Goal: Register for event/course

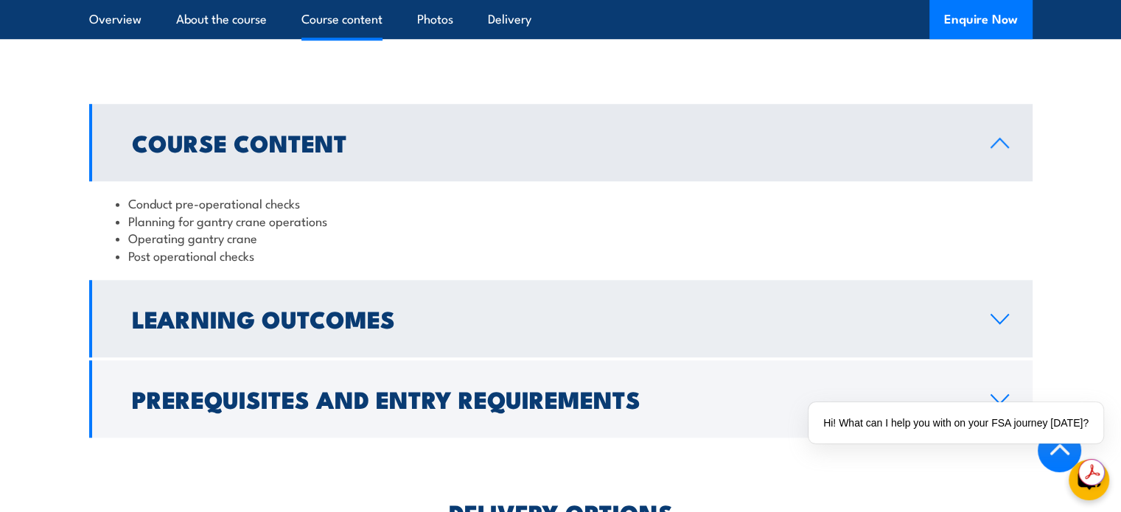
click at [355, 316] on h2 "Learning Outcomes" at bounding box center [549, 318] width 835 height 21
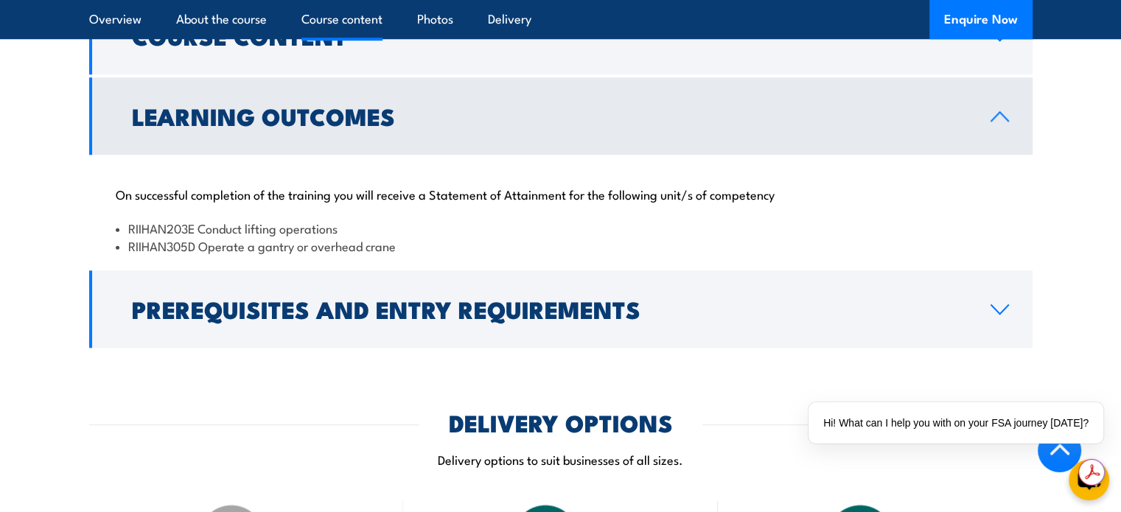
scroll to position [1327, 0]
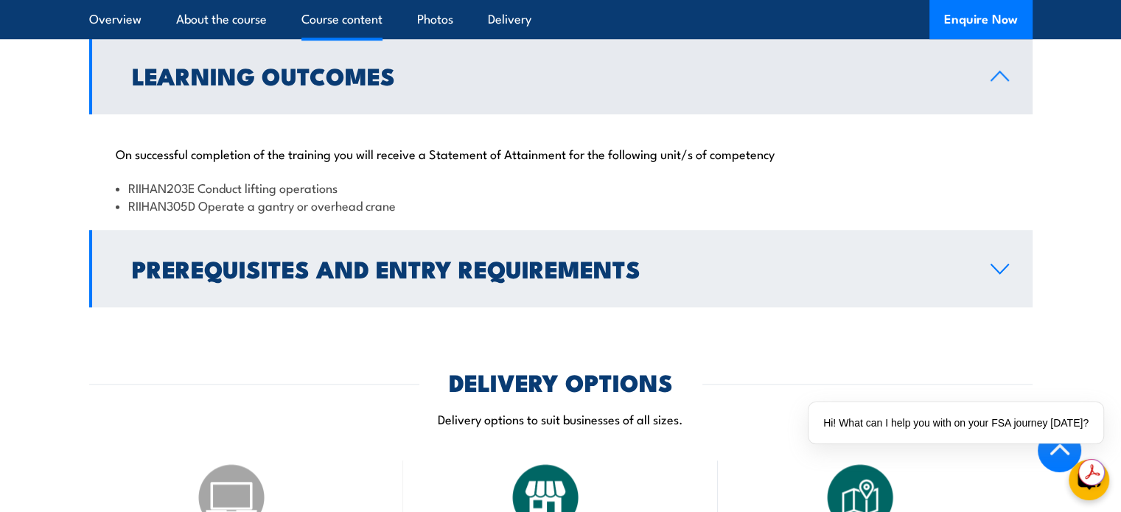
click at [456, 270] on h2 "Prerequisites and Entry Requirements" at bounding box center [549, 268] width 835 height 21
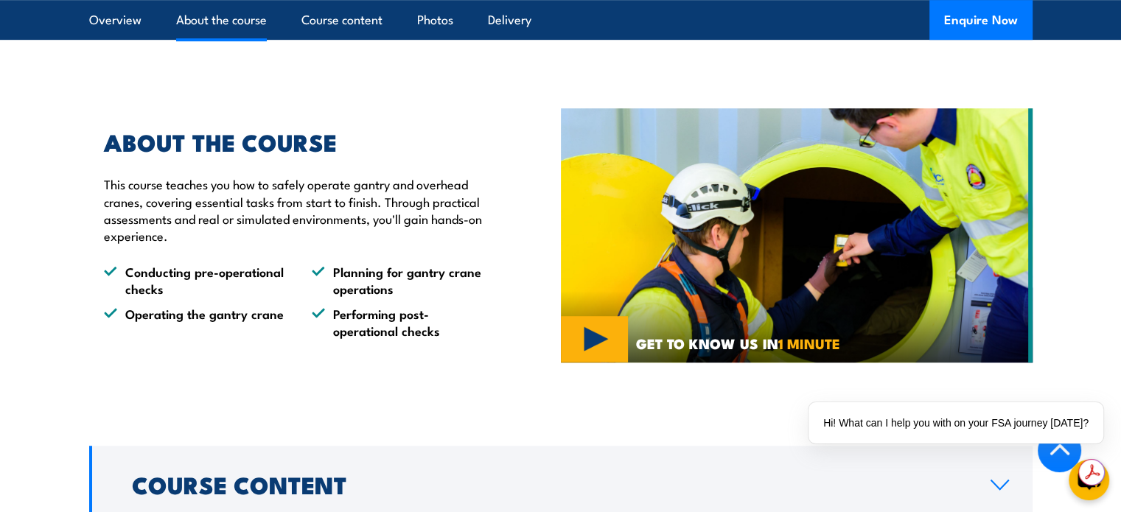
scroll to position [811, 0]
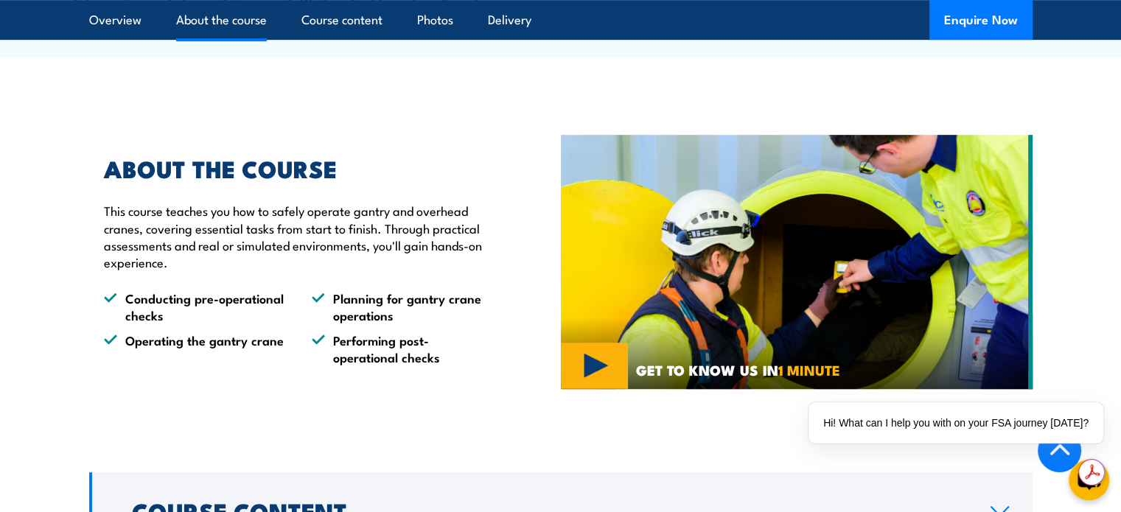
click at [388, 210] on p "This course teaches you how to safely operate gantry and overhead cranes, cover…" at bounding box center [298, 236] width 389 height 69
click at [108, 170] on h2 "ABOUT THE COURSE" at bounding box center [298, 168] width 389 height 21
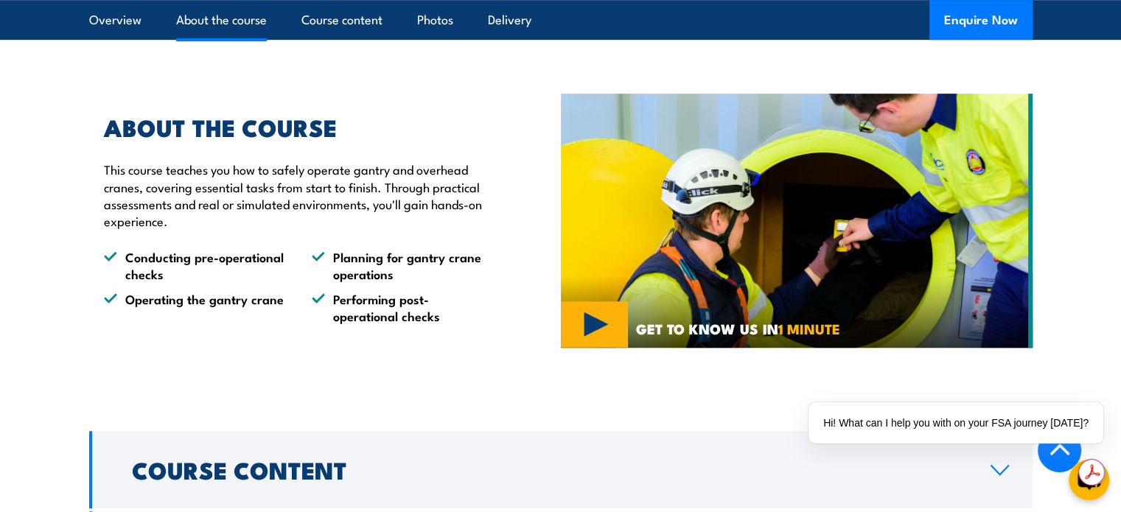
scroll to position [885, 0]
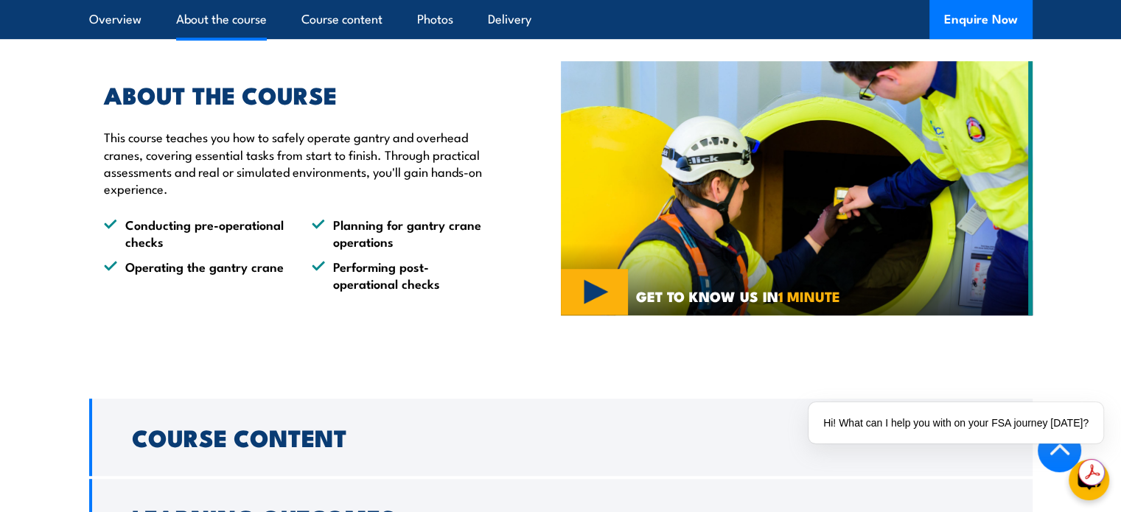
click at [434, 292] on div "ABOUT THE COURSE This course teaches you how to safely operate gantry and overh…" at bounding box center [325, 188] width 472 height 282
click at [380, 230] on li "Planning for gantry crane operations" at bounding box center [402, 233] width 181 height 35
click at [433, 246] on li "Planning for gantry crane operations" at bounding box center [402, 233] width 181 height 35
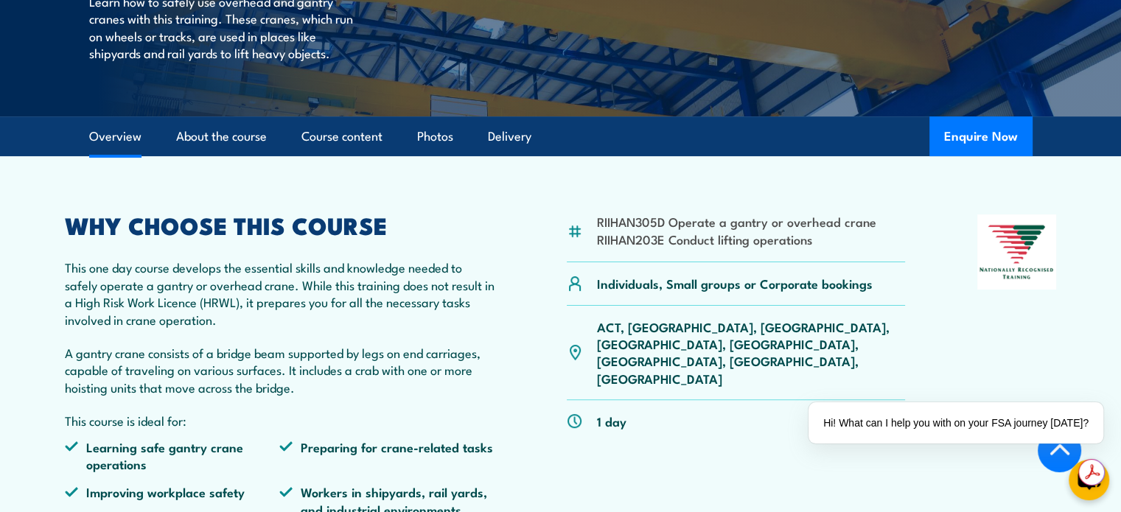
scroll to position [369, 0]
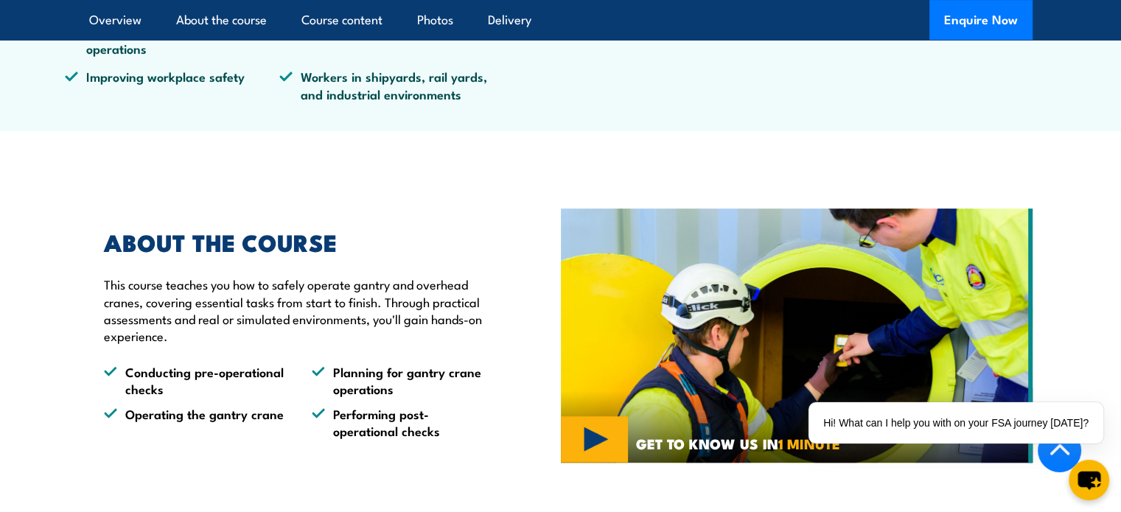
click at [57, 288] on section "ABOUT THE COURSE This course teaches you how to safely operate gantry and overh…" at bounding box center [560, 336] width 1121 height 282
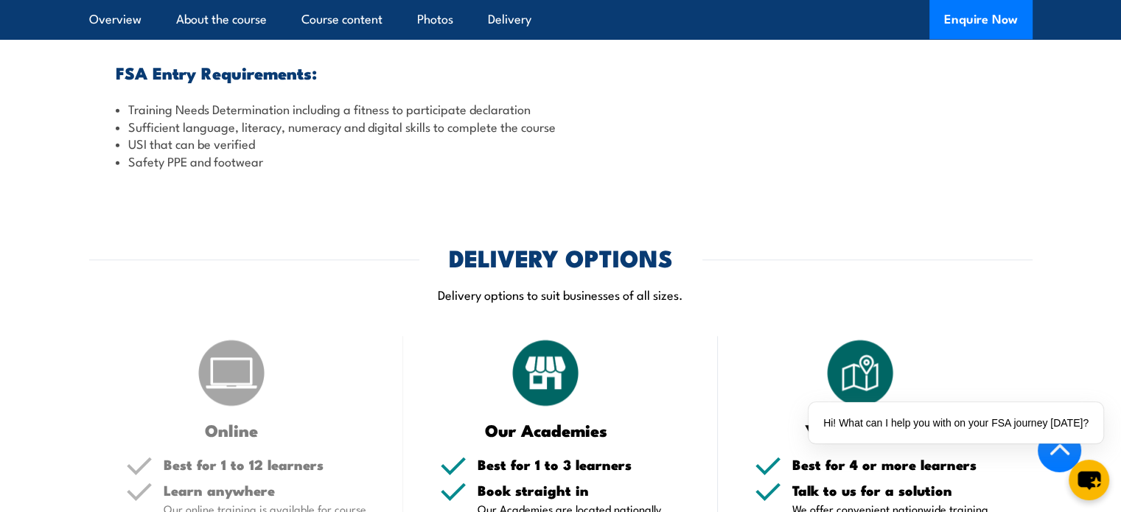
scroll to position [1695, 0]
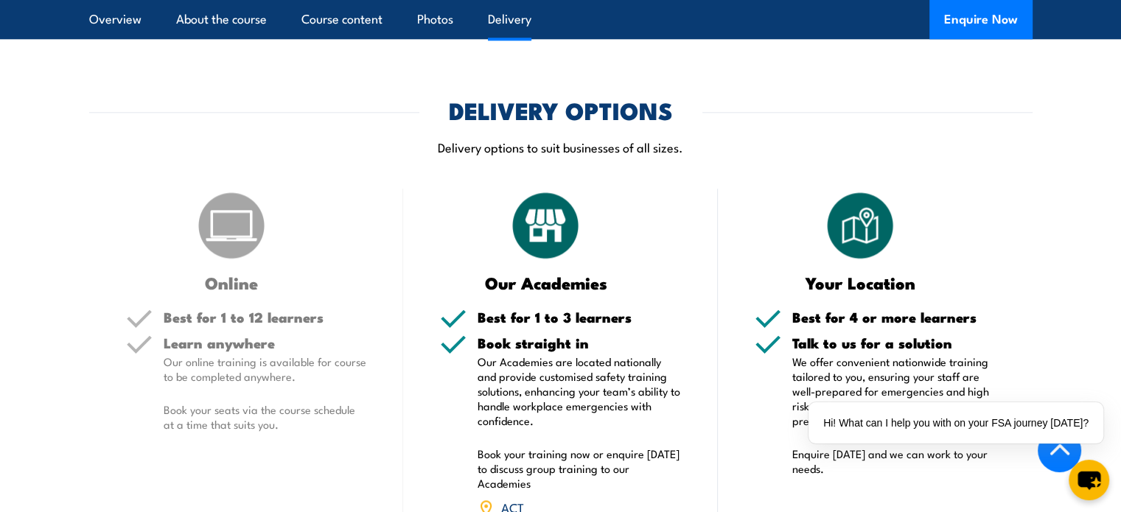
click at [44, 290] on section "DELIVERY OPTIONS Delivery options to suit businesses of all sizes. Online Best …" at bounding box center [560, 363] width 1121 height 526
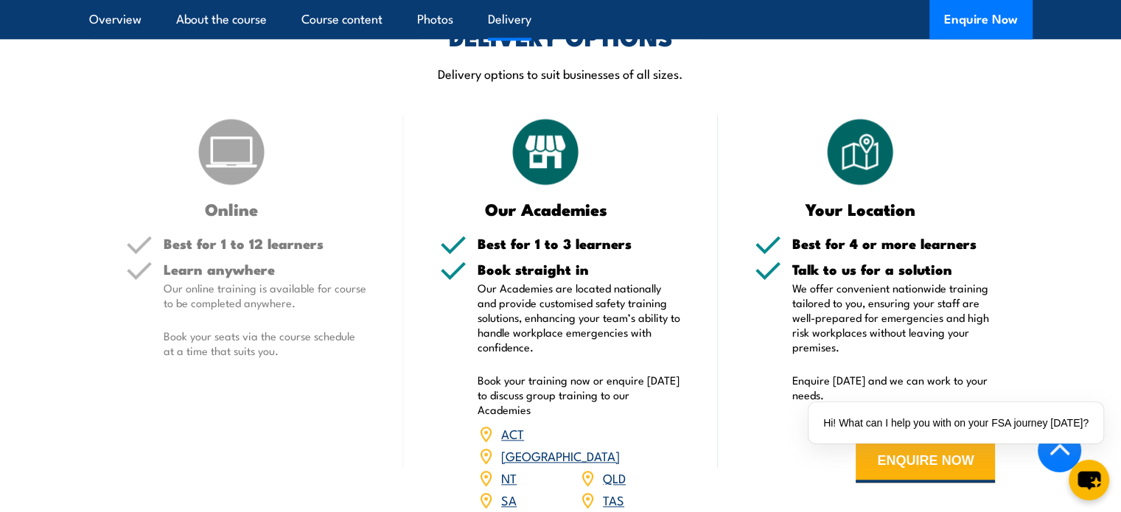
click at [44, 287] on section "DELIVERY OPTIONS Delivery options to suit businesses of all sizes. Online Best …" at bounding box center [560, 289] width 1121 height 526
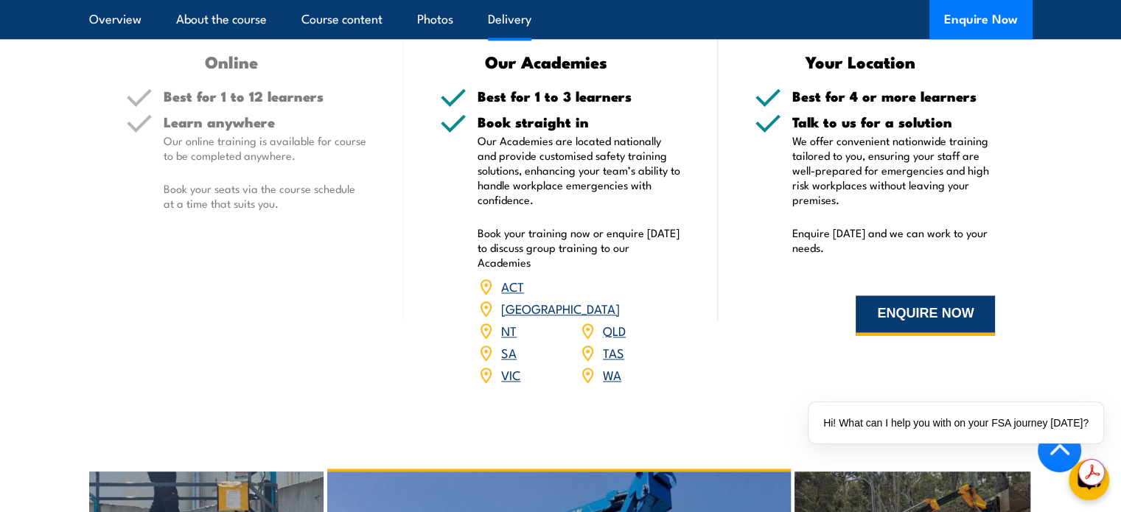
scroll to position [0, 0]
click at [921, 316] on button "ENQUIRE NOW" at bounding box center [925, 316] width 139 height 40
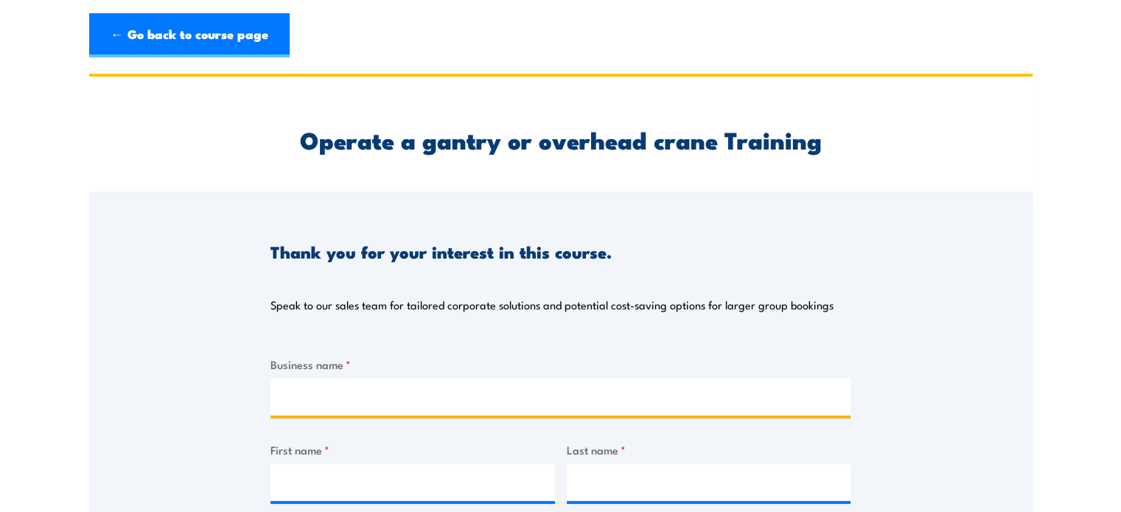
click at [335, 394] on input "Business name *" at bounding box center [561, 397] width 580 height 37
type input "CBI Electric [GEOGRAPHIC_DATA]"
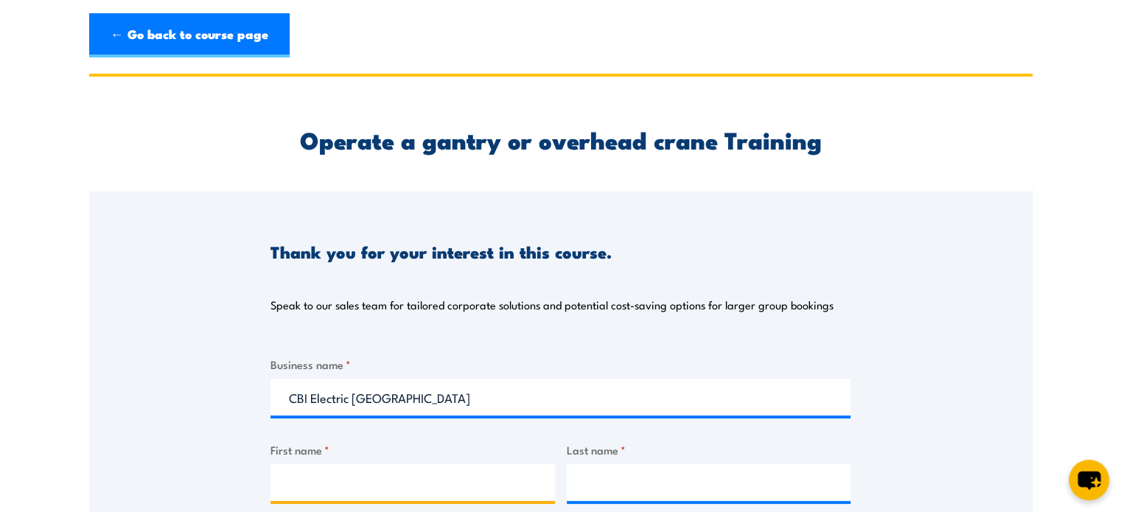
type input "[PERSON_NAME] (CBI Electric Australia)"
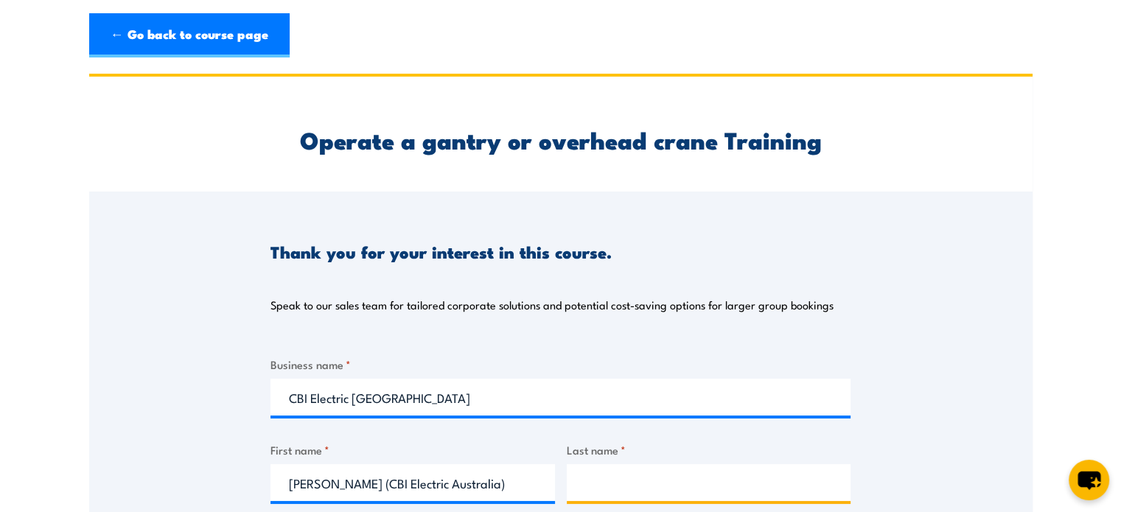
type input "[PERSON_NAME]"
type input "0435016522"
select select "VIC"
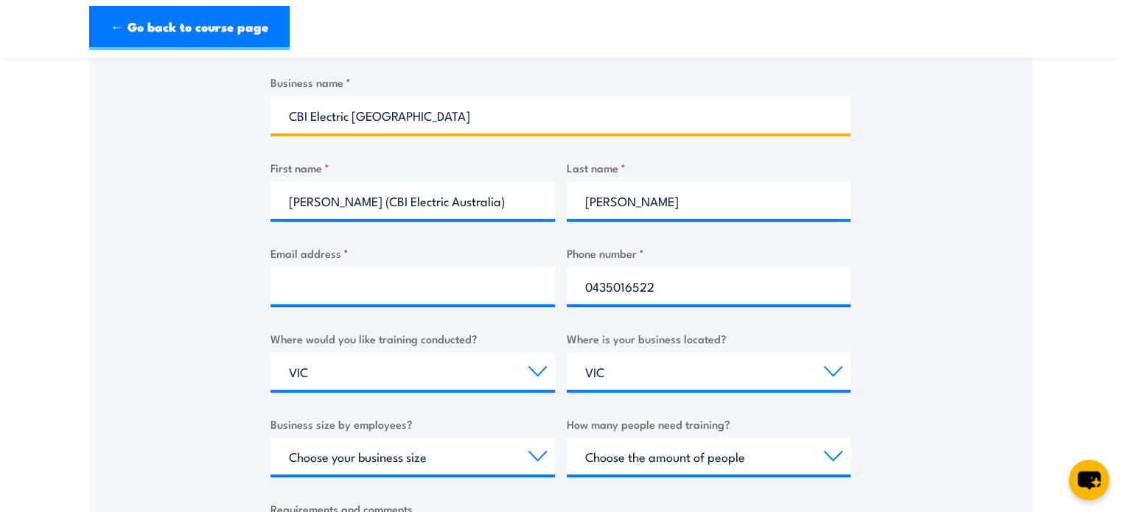
scroll to position [295, 0]
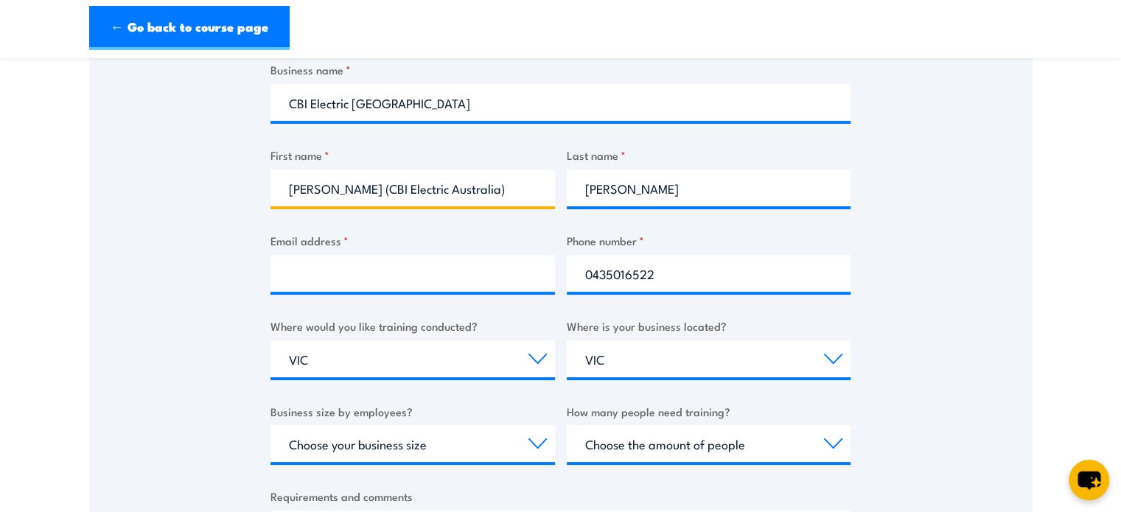
drag, startPoint x: 455, startPoint y: 187, endPoint x: 321, endPoint y: 191, distance: 133.5
click at [321, 191] on input "Steve (CBI Electric Australia)" at bounding box center [413, 188] width 285 height 37
type input "Steve"
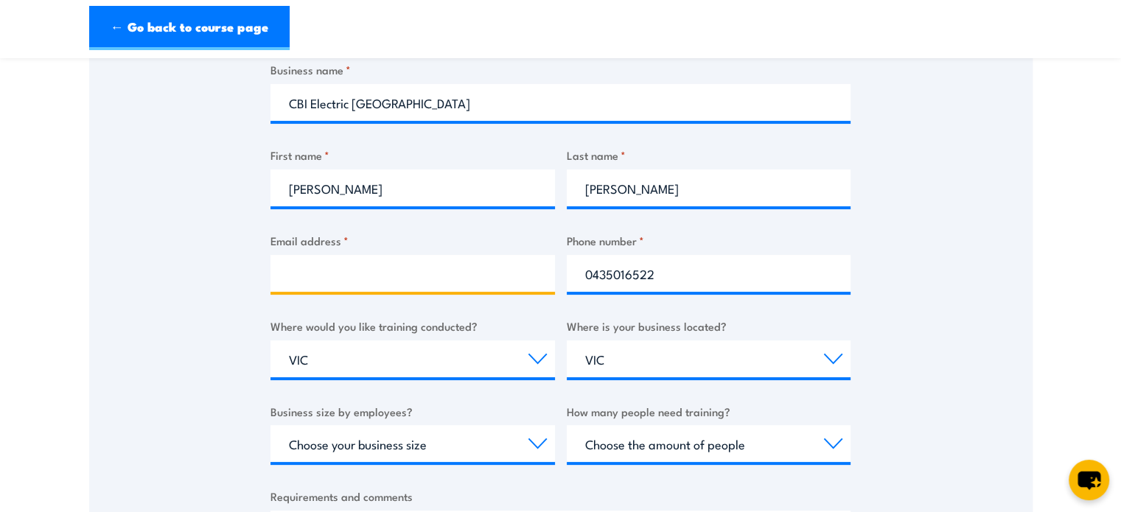
click at [316, 268] on input "Email address *" at bounding box center [413, 273] width 285 height 37
type input "SPALMER@CBI-ELECTRIC.COM.AU"
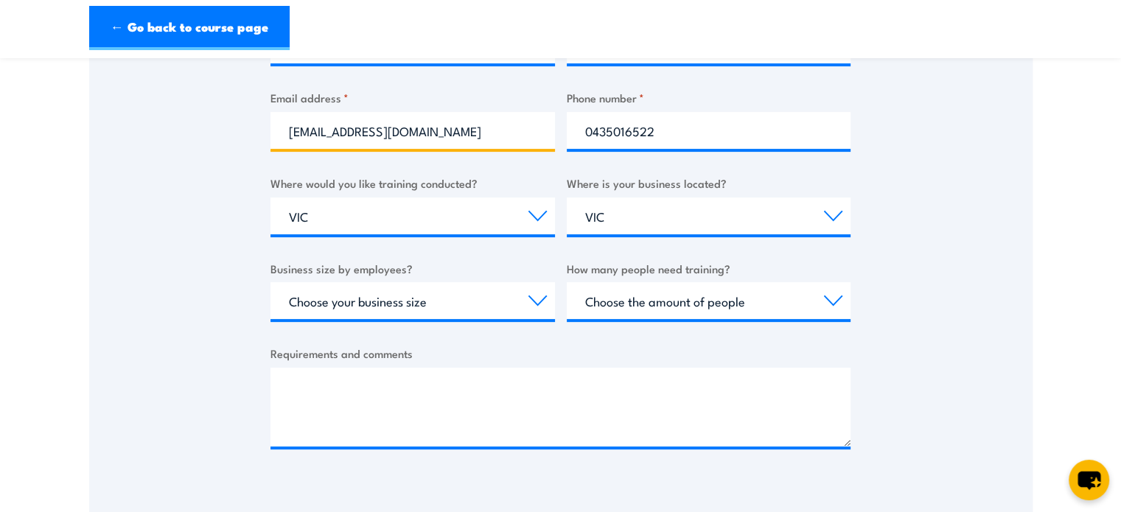
scroll to position [442, 0]
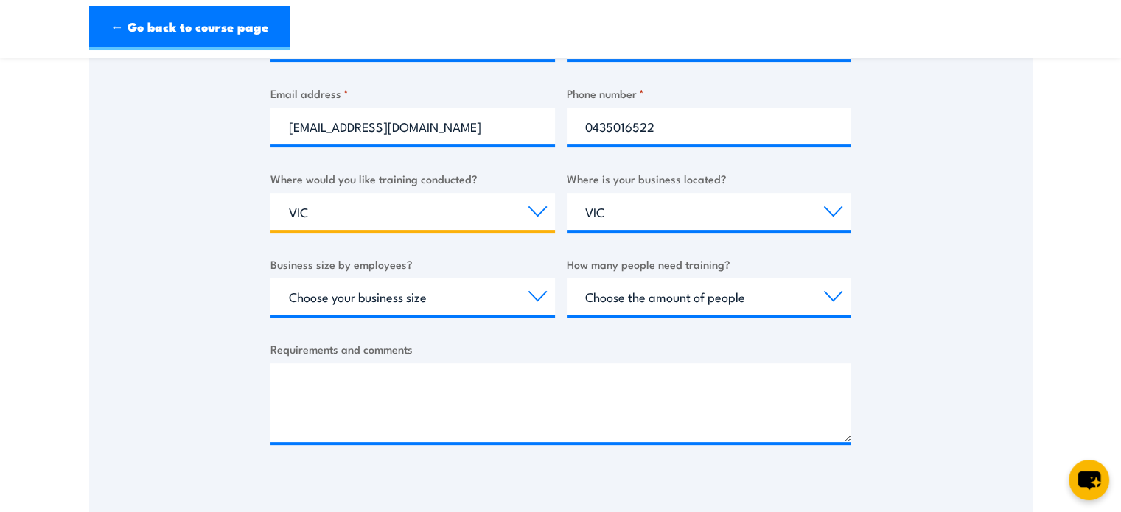
click at [342, 213] on select "Select a state or territory Nationally - multiple locations QLD NSW VIC SA ACT …" at bounding box center [413, 211] width 285 height 37
click at [320, 214] on select "Select a state or territory Nationally - multiple locations QLD NSW VIC SA ACT …" at bounding box center [413, 211] width 285 height 37
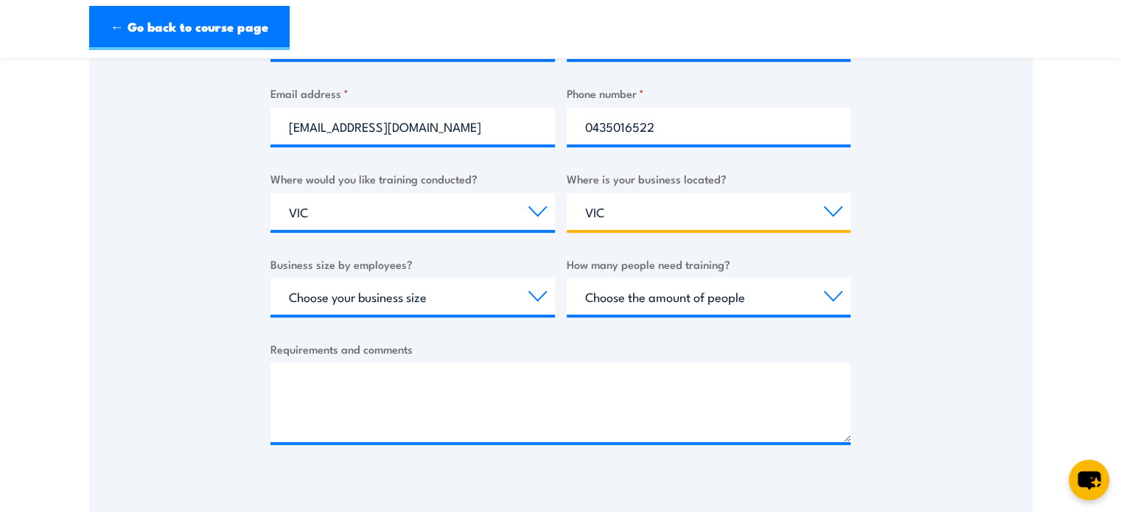
click at [668, 206] on select "Select a state or territory QLD NSW VIC SA ACT WA TAS NT" at bounding box center [709, 211] width 285 height 37
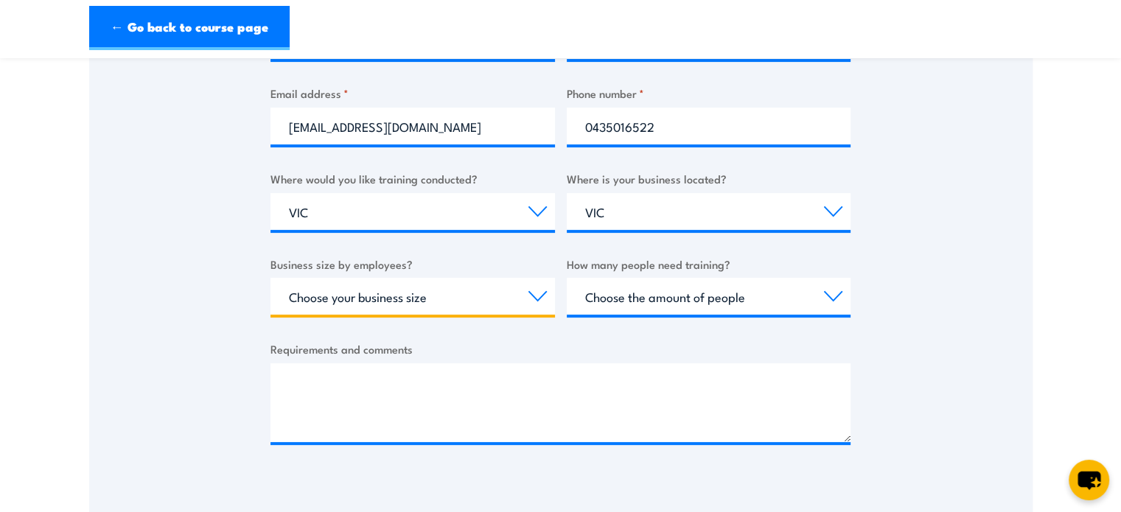
click at [546, 294] on select "Choose your business size 1 to 19 20 to 199 200+" at bounding box center [413, 296] width 285 height 37
select select "20 to 199"
click at [271, 278] on select "Choose your business size 1 to 19 20 to 199 200+" at bounding box center [413, 296] width 285 height 37
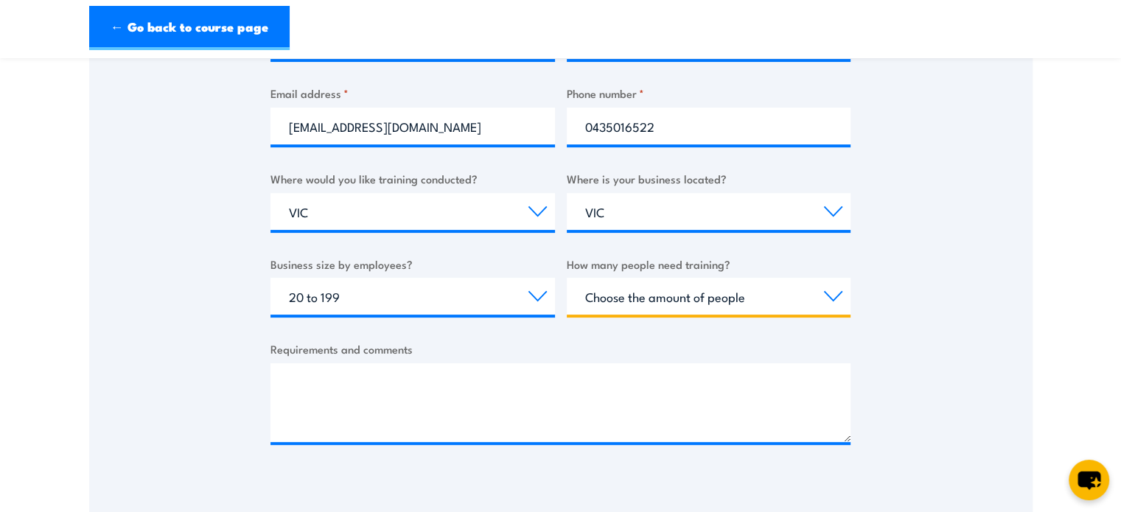
click at [705, 292] on select "Choose the amount of people 1 to 4 5 to 19 20+" at bounding box center [709, 296] width 285 height 37
select select "1 to 4"
click at [567, 278] on select "Choose the amount of people 1 to 4 5 to 19 20+" at bounding box center [709, 296] width 285 height 37
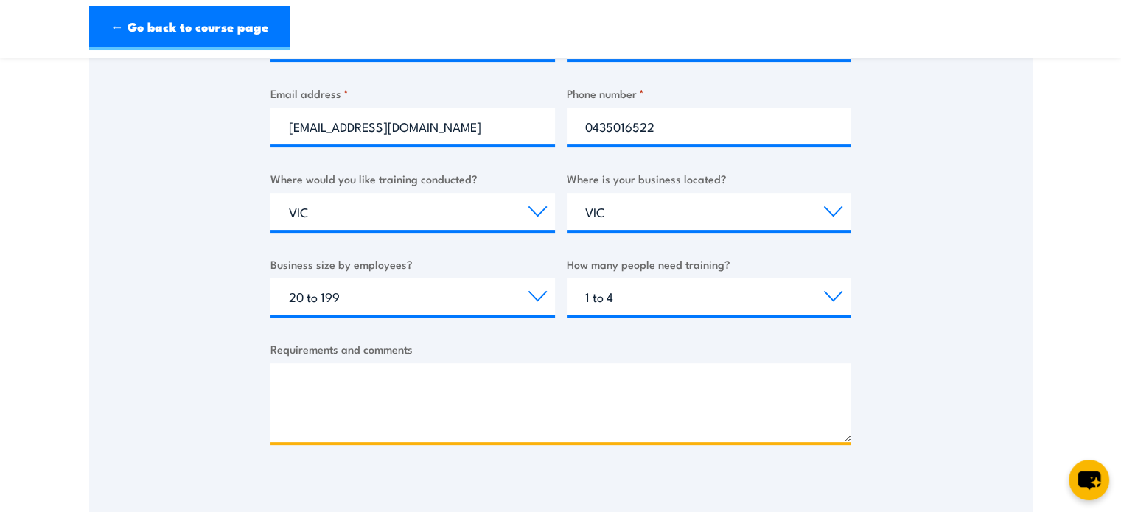
click at [351, 374] on textarea "Requirements and comments" at bounding box center [561, 402] width 580 height 79
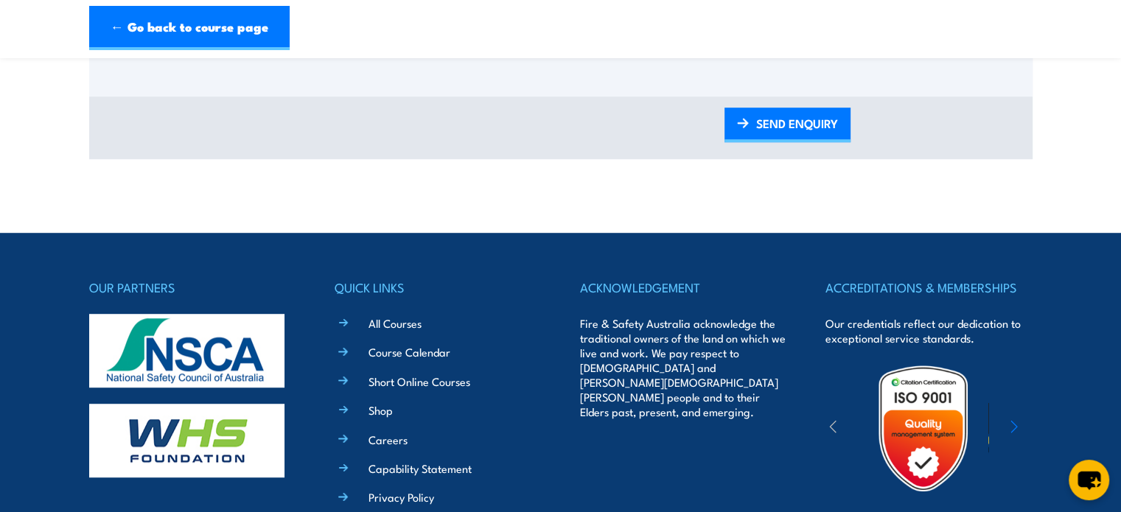
scroll to position [871, 0]
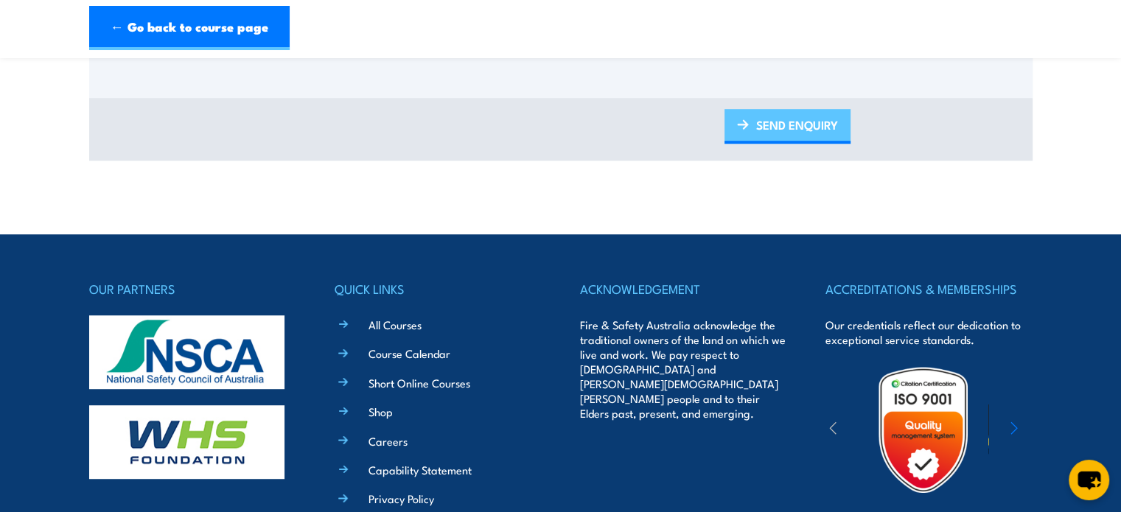
type textarea "Hi Can you please contact me regardign training for the 2 x 5 ton gantry cranes…"
drag, startPoint x: 790, startPoint y: 132, endPoint x: 793, endPoint y: 140, distance: 8.6
click at [792, 133] on link "SEND ENQUIRY" at bounding box center [788, 126] width 126 height 35
click at [776, 126] on link "SEND ENQUIRY" at bounding box center [788, 126] width 126 height 35
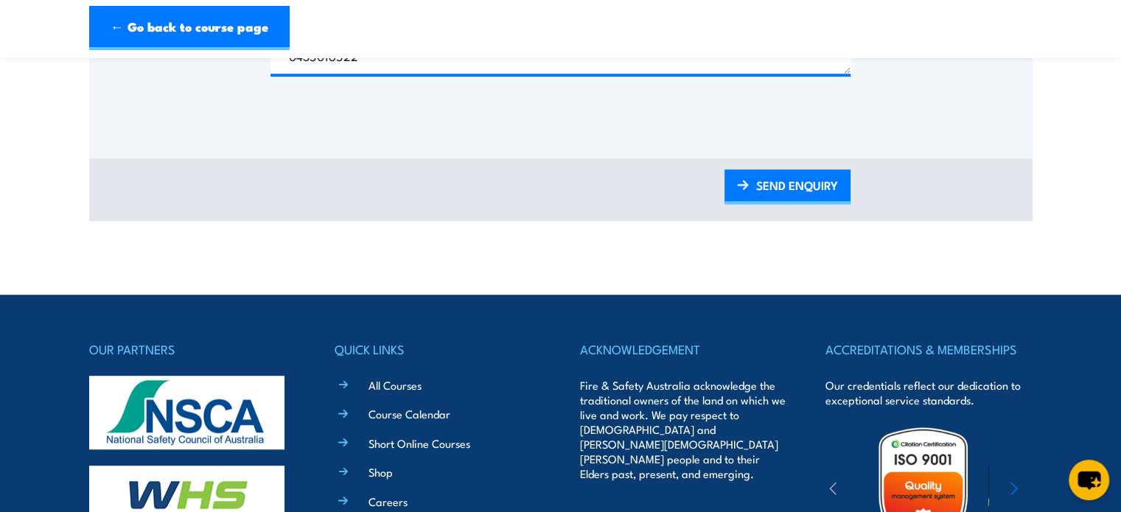
scroll to position [724, 0]
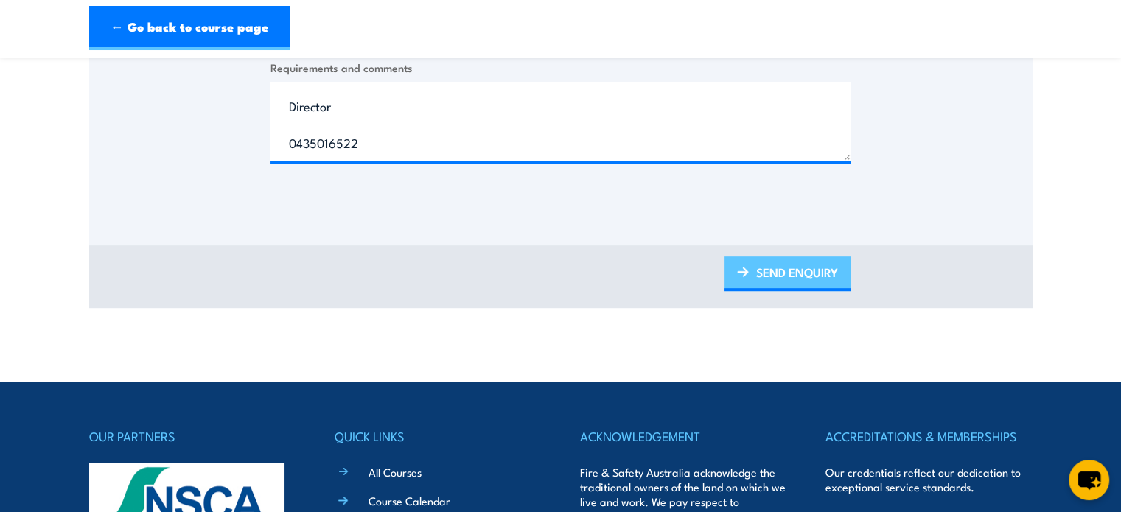
click at [798, 267] on link "SEND ENQUIRY" at bounding box center [788, 274] width 126 height 35
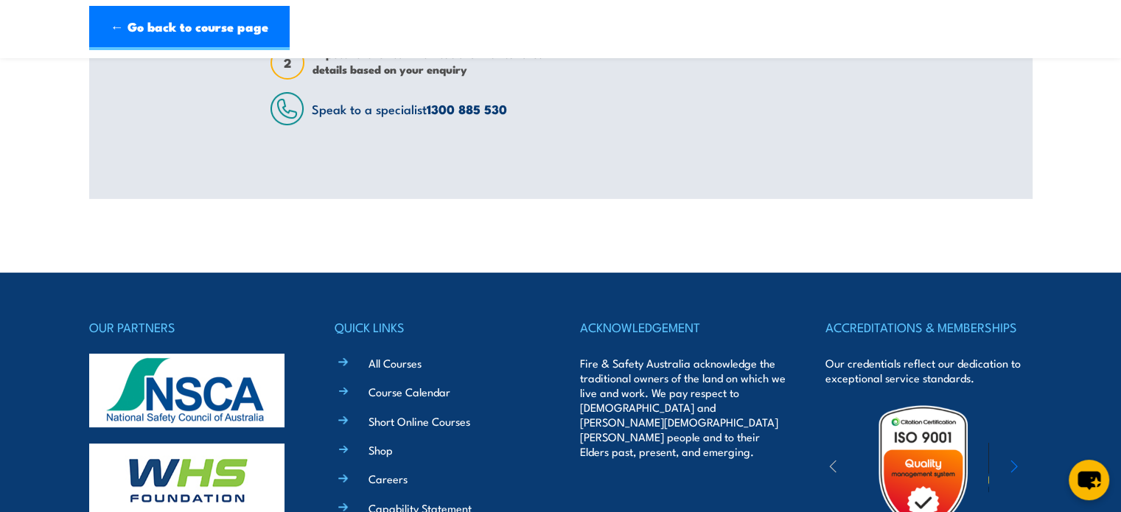
scroll to position [68, 0]
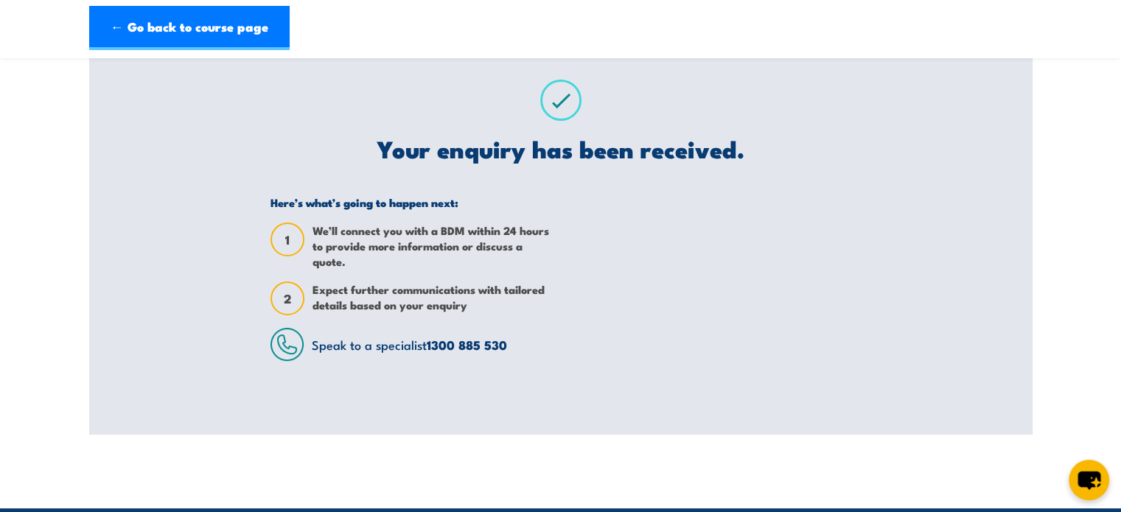
click at [735, 267] on div at bounding box center [710, 278] width 279 height 166
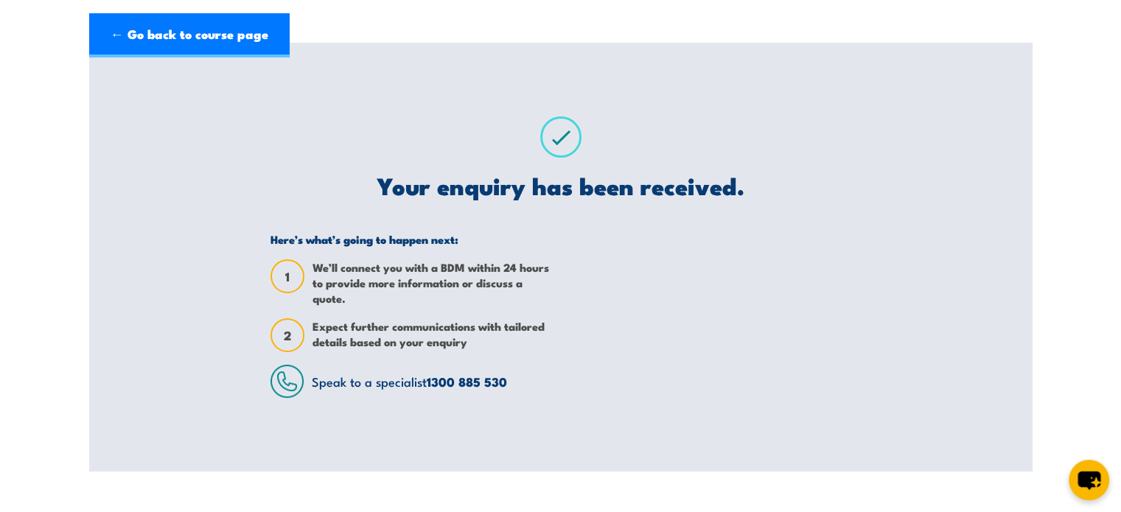
scroll to position [0, 0]
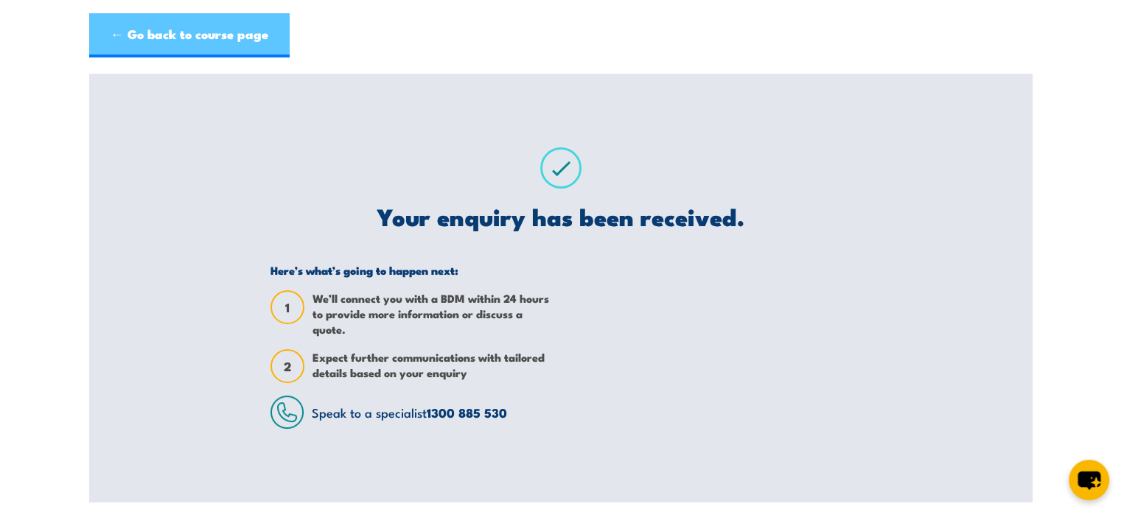
click at [208, 35] on link "← Go back to course page" at bounding box center [189, 35] width 201 height 44
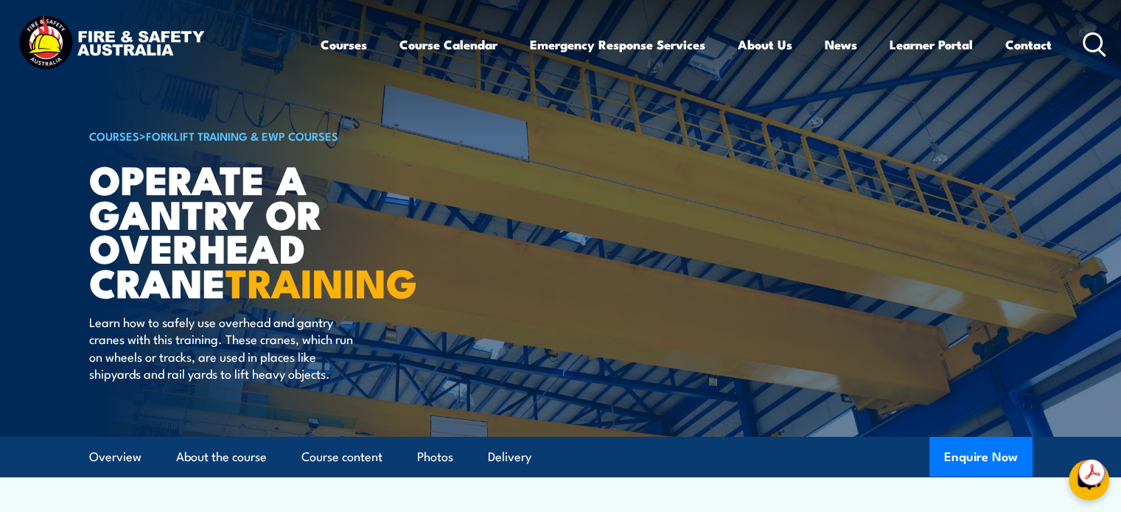
scroll to position [221, 0]
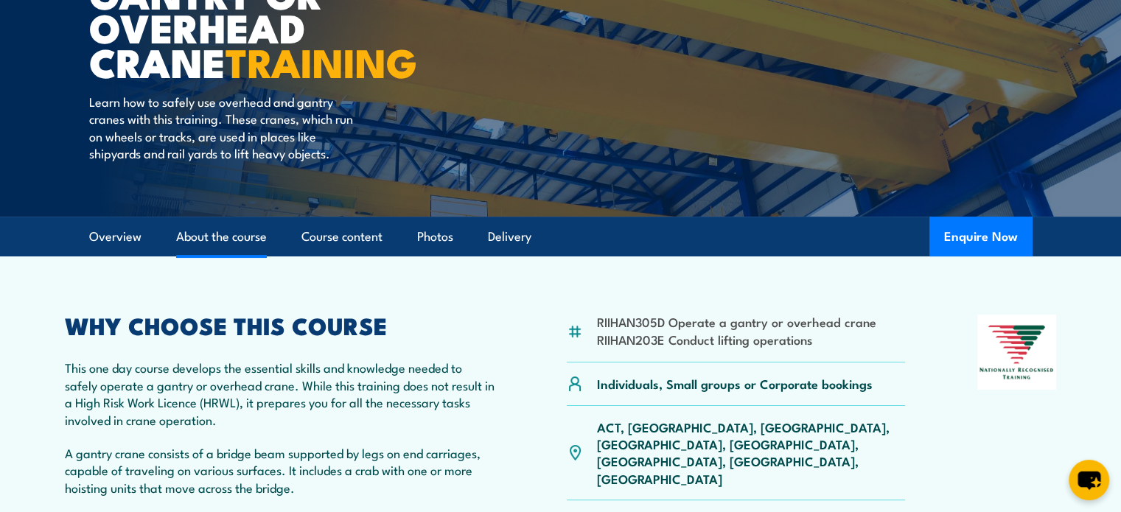
click at [213, 240] on link "About the course" at bounding box center [221, 236] width 91 height 39
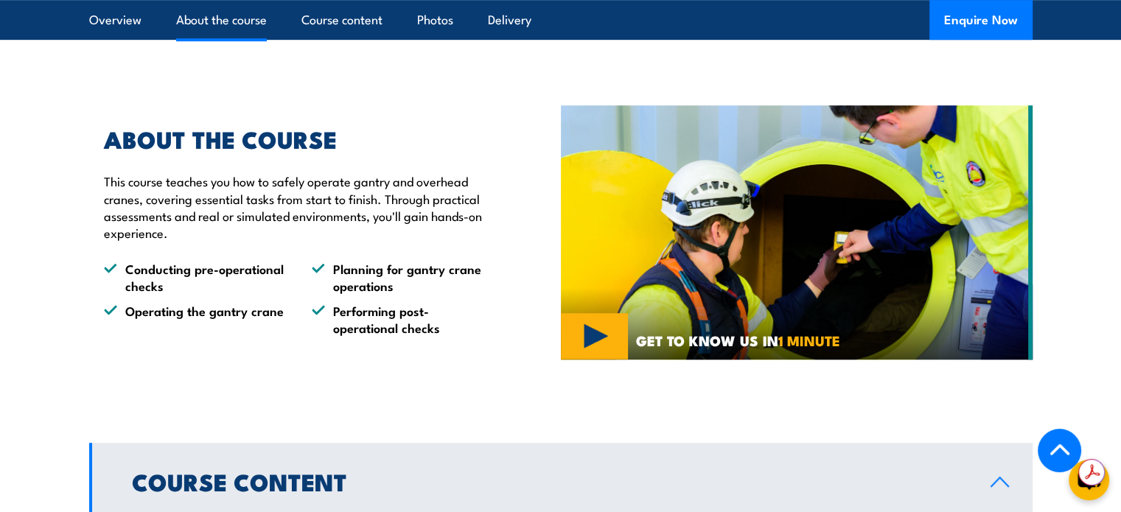
click at [816, 231] on img at bounding box center [797, 232] width 472 height 255
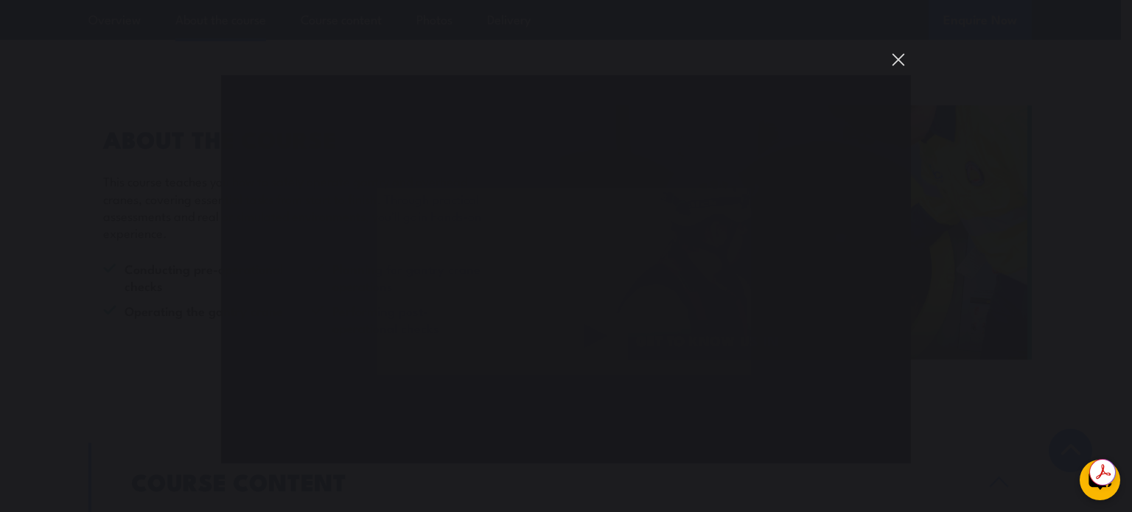
click at [896, 58] on button "You can close this modal content with the ESC key" at bounding box center [898, 59] width 25 height 25
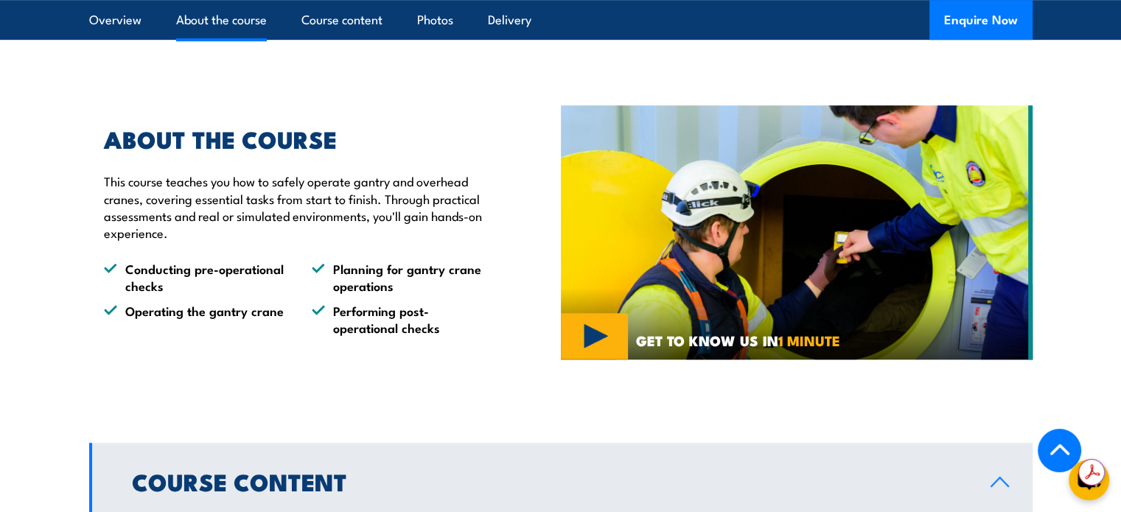
drag, startPoint x: 139, startPoint y: 1, endPoint x: 71, endPoint y: 222, distance: 230.6
click at [71, 222] on section "ABOUT THE COURSE This course teaches you how to safely operate gantry and overh…" at bounding box center [560, 232] width 1121 height 282
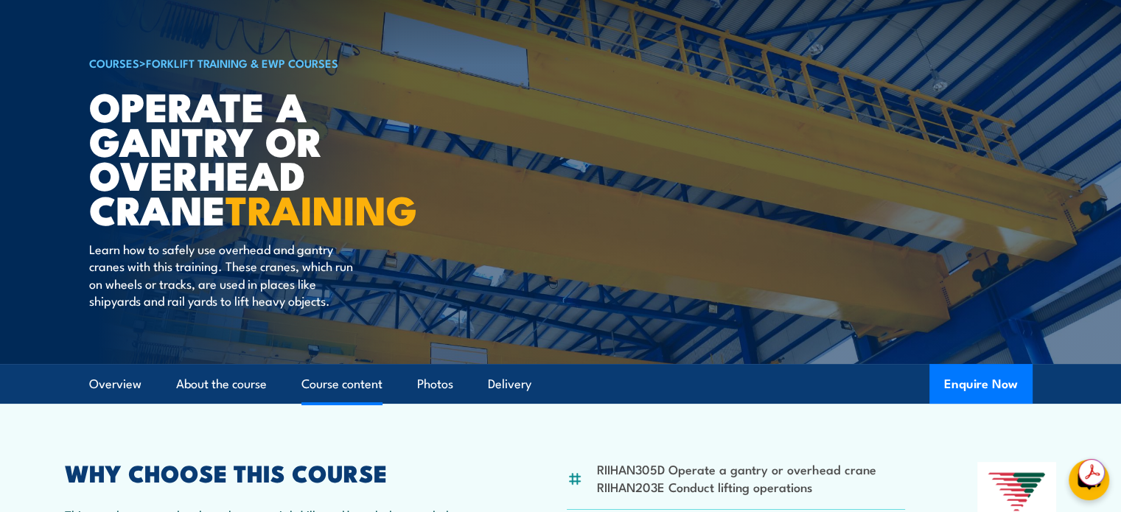
click at [333, 385] on link "Course content" at bounding box center [342, 384] width 81 height 39
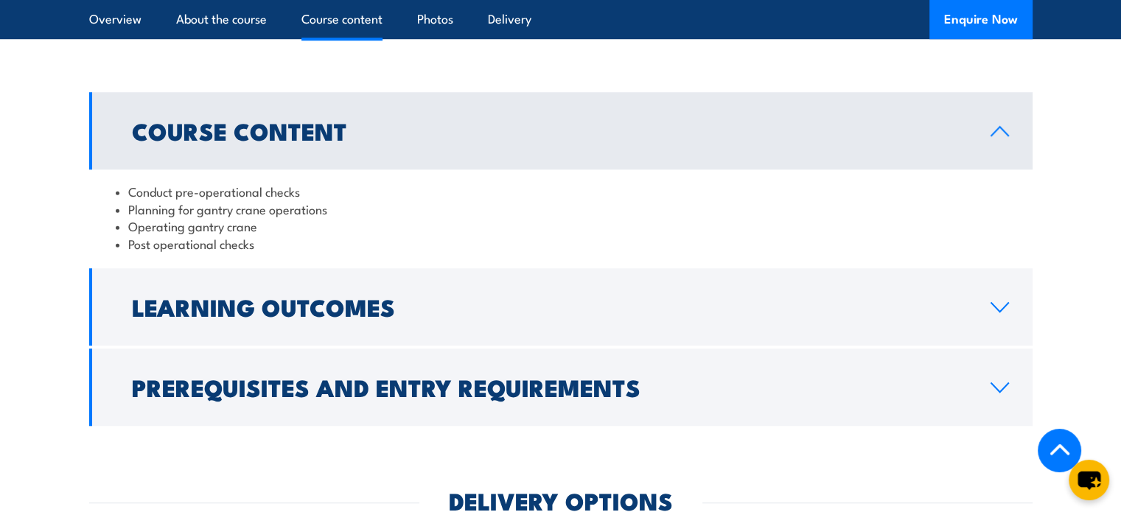
scroll to position [1192, 0]
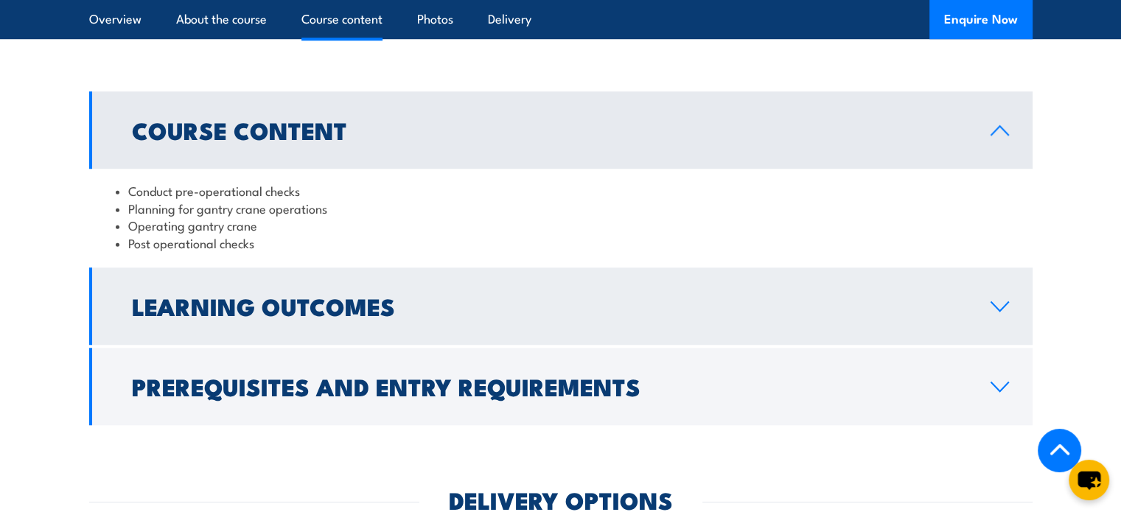
click at [317, 297] on h2 "Learning Outcomes" at bounding box center [549, 306] width 835 height 21
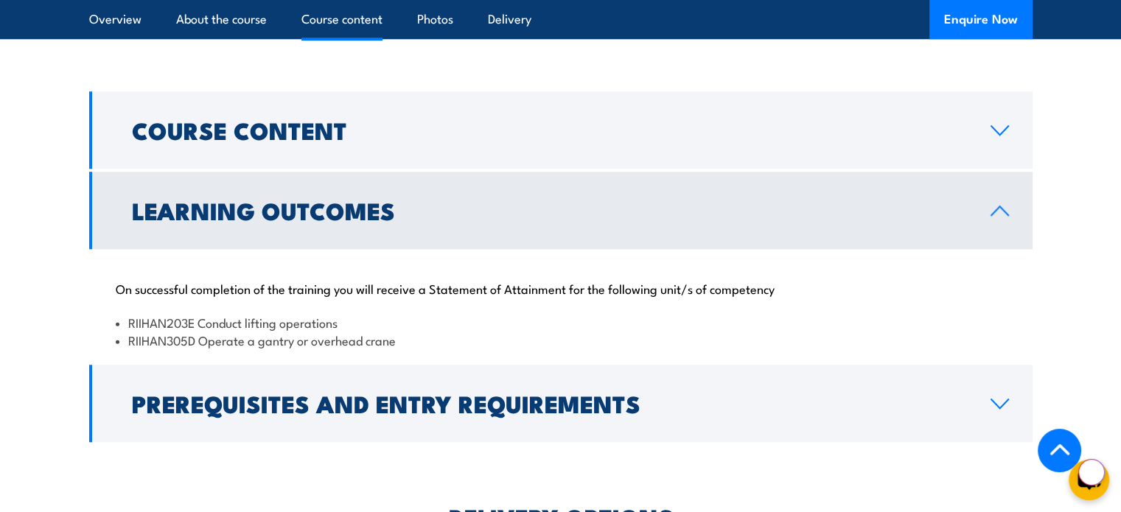
click at [242, 311] on div "On successful completion of the training you will receive a Statement of Attain…" at bounding box center [561, 305] width 944 height 113
click at [321, 319] on li "RIIHAN203E Conduct lifting operations" at bounding box center [561, 322] width 891 height 17
click at [178, 325] on li "RIIHAN203E Conduct lifting operations" at bounding box center [561, 322] width 891 height 17
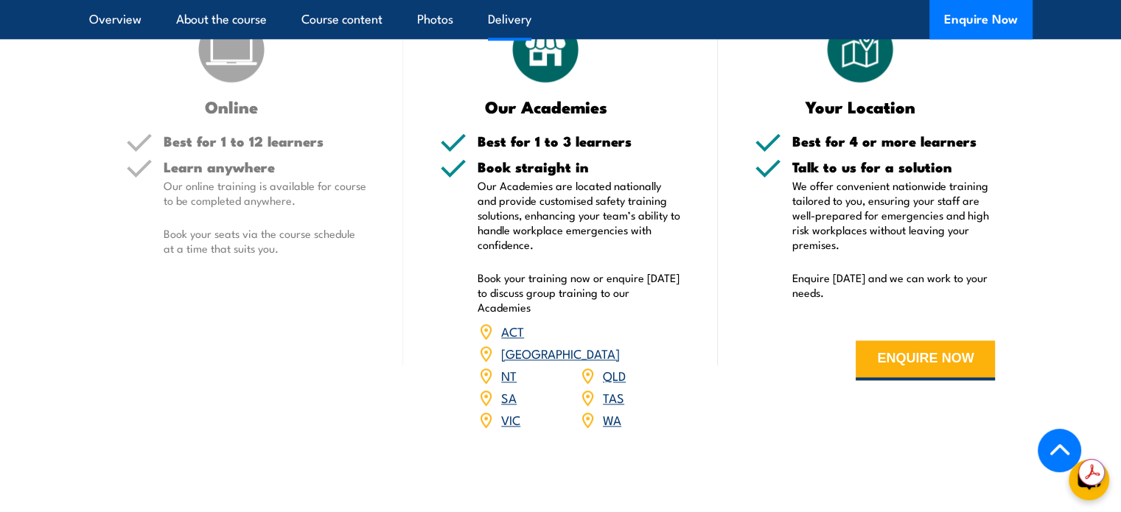
scroll to position [1782, 0]
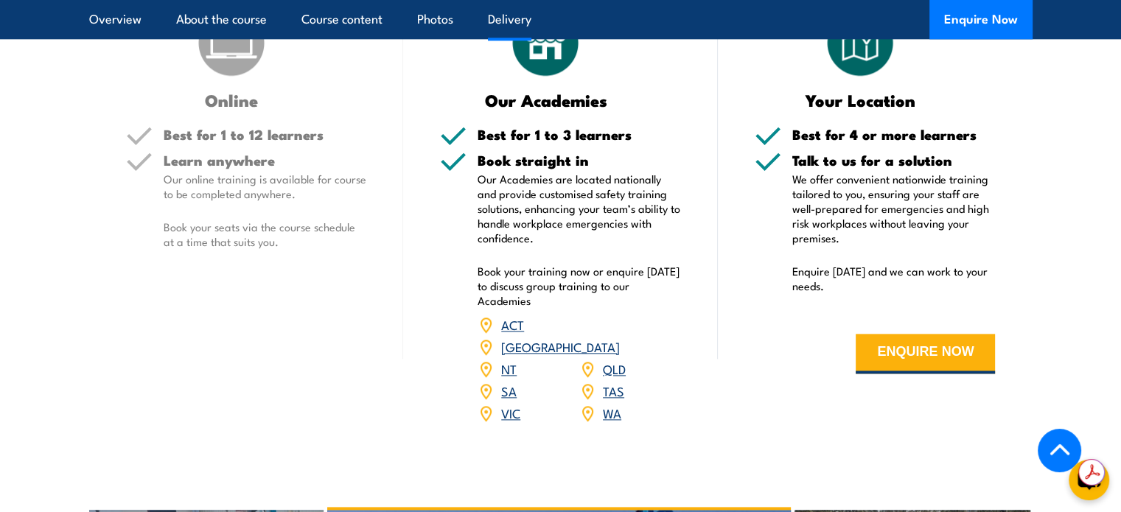
click at [512, 404] on link "VIC" at bounding box center [510, 413] width 19 height 18
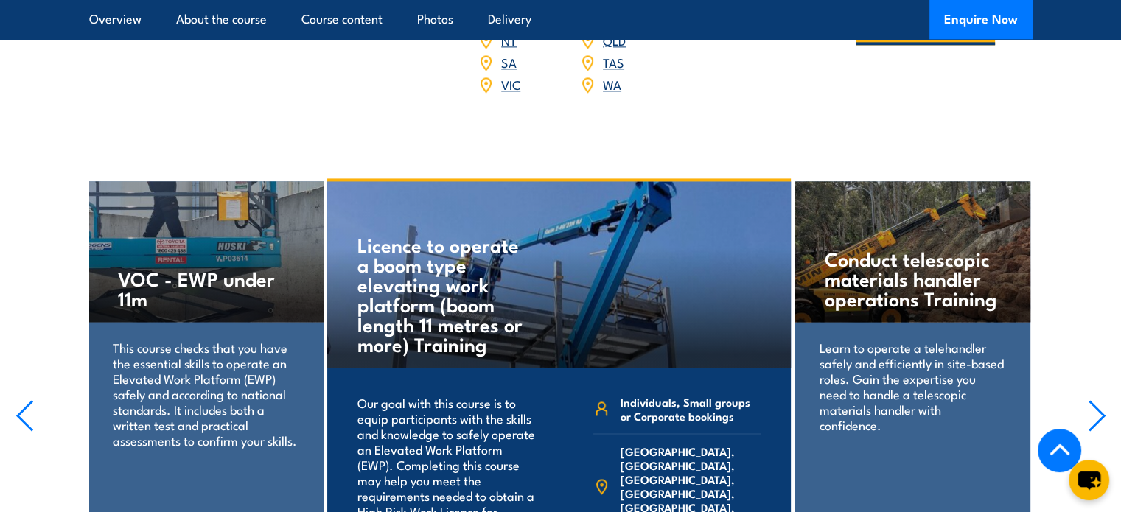
scroll to position [2064, 0]
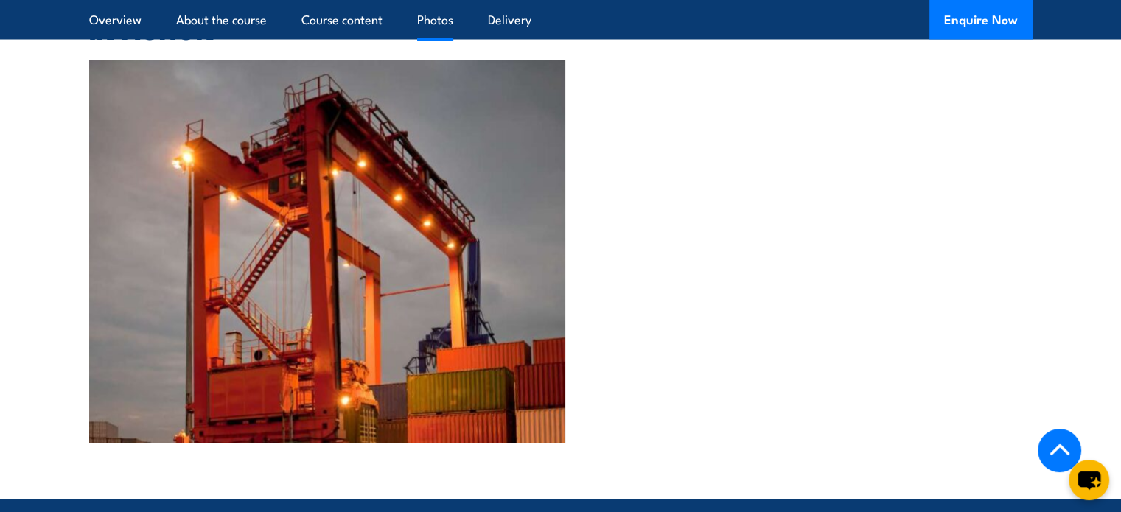
click at [697, 260] on div at bounding box center [684, 251] width 229 height 383
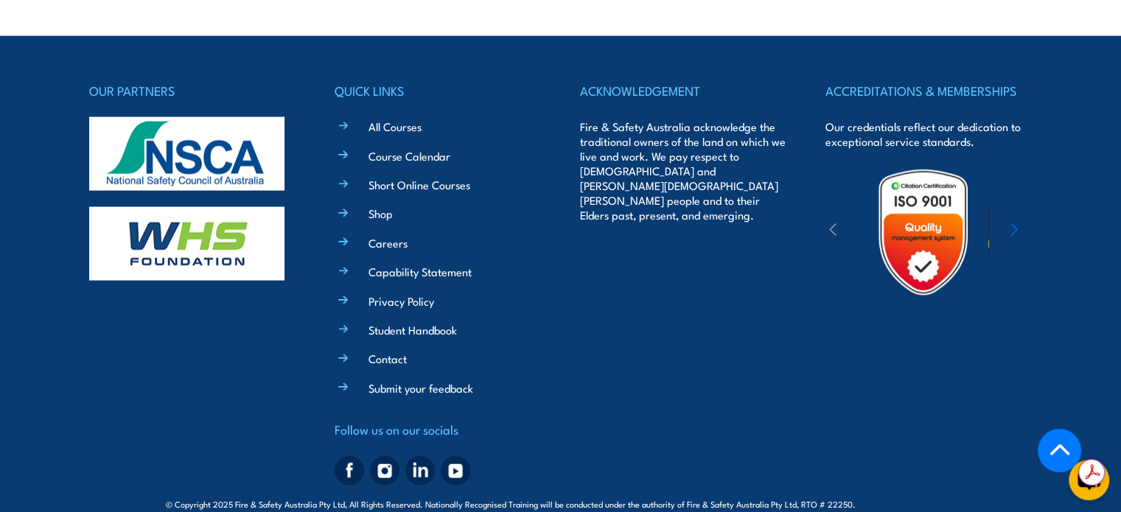
scroll to position [0, 0]
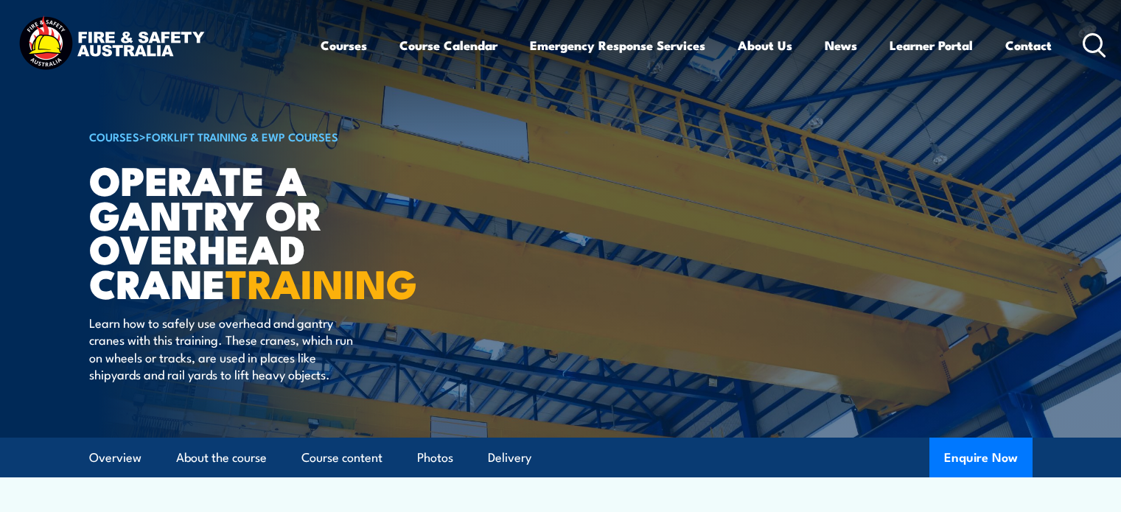
scroll to position [74, 0]
